Goal: Task Accomplishment & Management: Complete application form

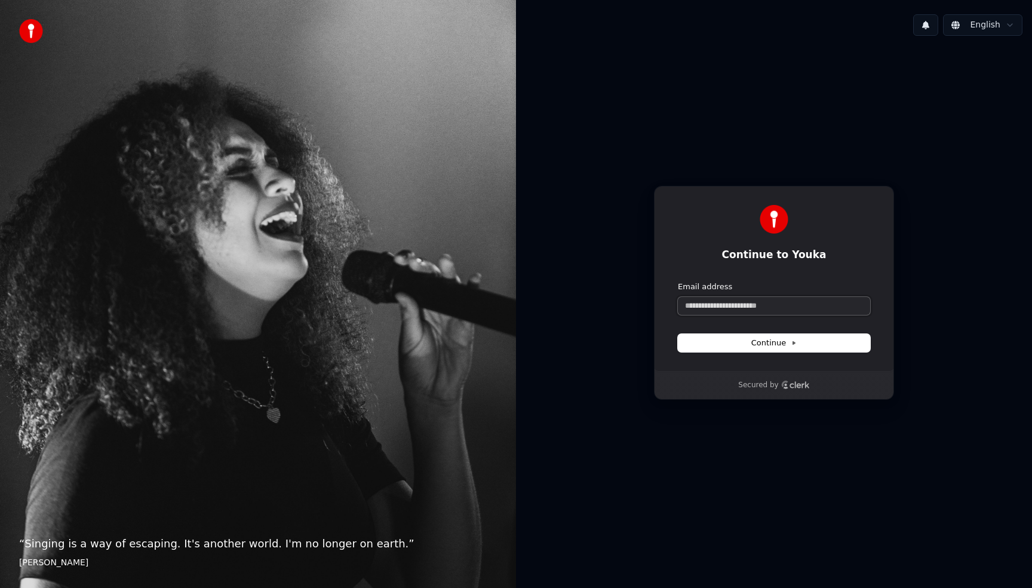
click at [709, 308] on input "Email address" at bounding box center [774, 306] width 192 height 18
click at [754, 340] on span "Continue" at bounding box center [774, 343] width 45 height 11
type input "**********"
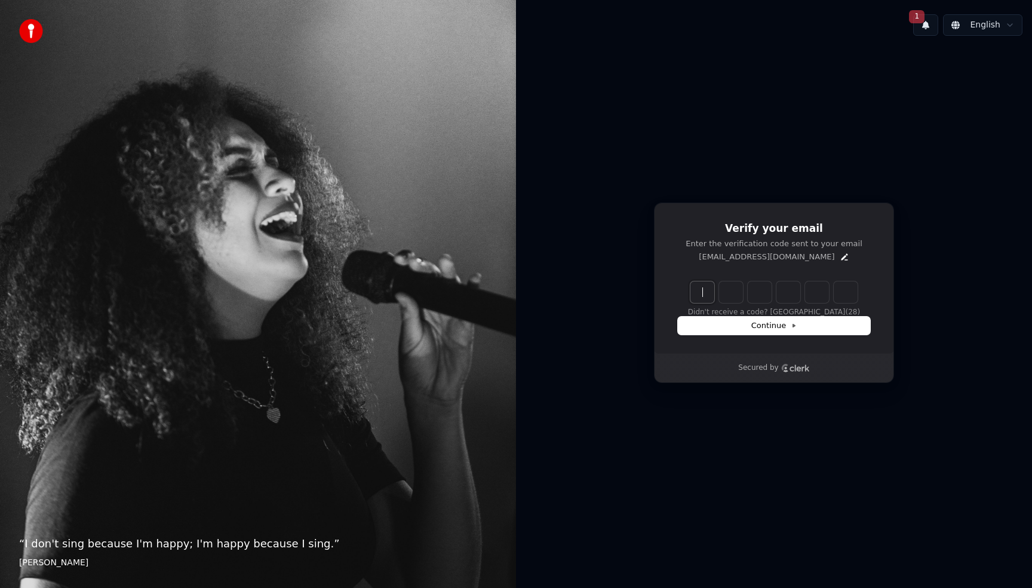
click at [701, 292] on input "Enter verification code" at bounding box center [786, 292] width 191 height 22
click at [703, 291] on input "Enter verification code" at bounding box center [786, 292] width 191 height 22
click at [748, 284] on input "Enter verification code" at bounding box center [786, 292] width 191 height 22
click at [732, 295] on input "Enter verification code" at bounding box center [786, 292] width 191 height 22
click at [705, 293] on input "Enter verification code" at bounding box center [786, 292] width 191 height 22
